Goal: Find specific page/section: Locate item on page

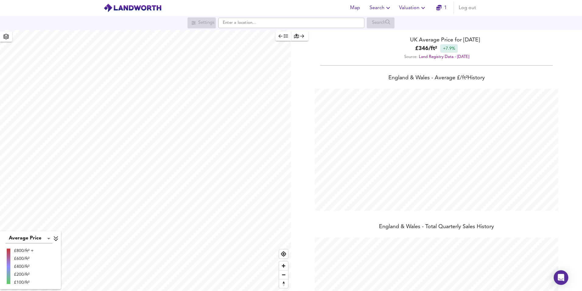
scroll to position [291, 582]
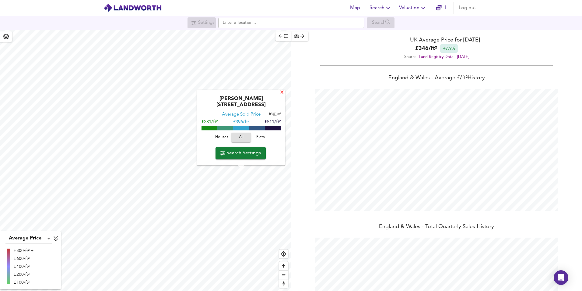
click at [280, 96] on div "X" at bounding box center [282, 93] width 5 height 6
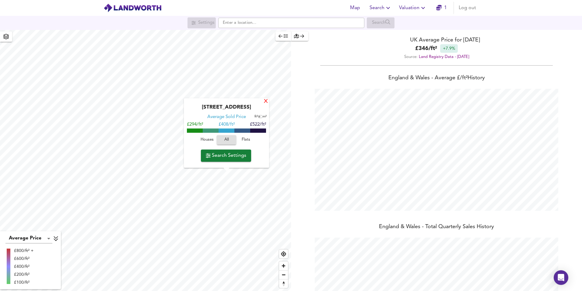
click at [266, 101] on div "X" at bounding box center [265, 102] width 5 height 6
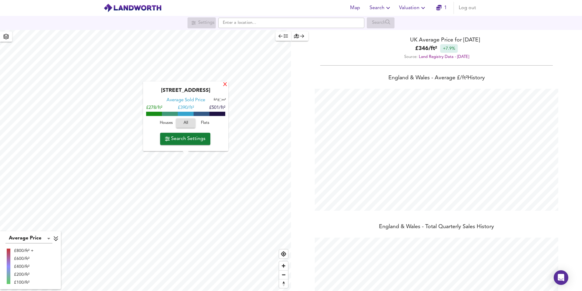
click at [224, 86] on div "X" at bounding box center [225, 85] width 5 height 6
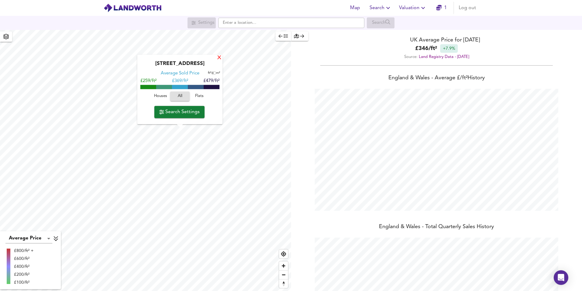
click at [220, 58] on div "X" at bounding box center [219, 58] width 5 height 6
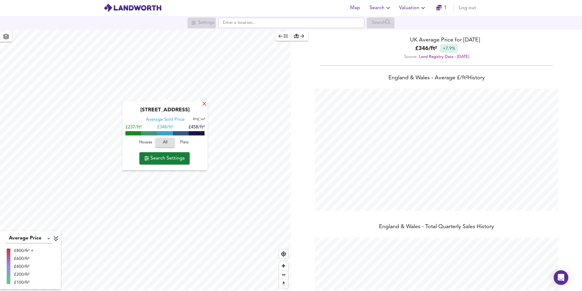
click at [203, 104] on div "X" at bounding box center [204, 104] width 5 height 6
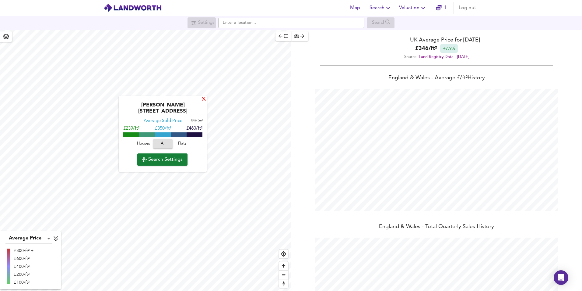
click at [203, 101] on div "X" at bounding box center [203, 100] width 5 height 6
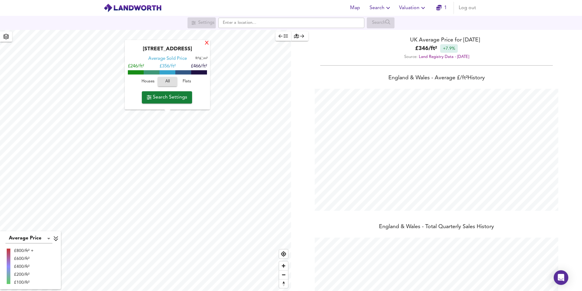
click at [206, 44] on div "X" at bounding box center [206, 44] width 5 height 6
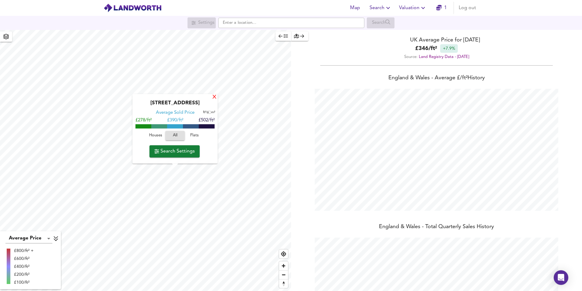
click at [216, 95] on div "X" at bounding box center [214, 97] width 5 height 6
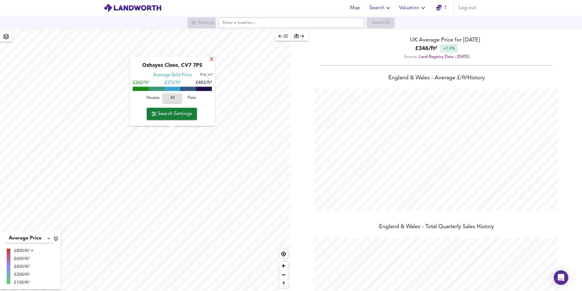
click at [212, 59] on div "X" at bounding box center [211, 60] width 5 height 6
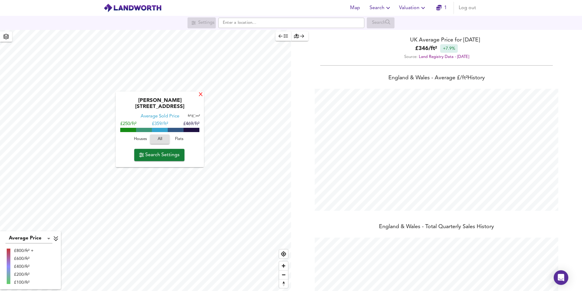
click at [200, 94] on div "X" at bounding box center [200, 95] width 5 height 6
